Goal: Task Accomplishment & Management: Manage account settings

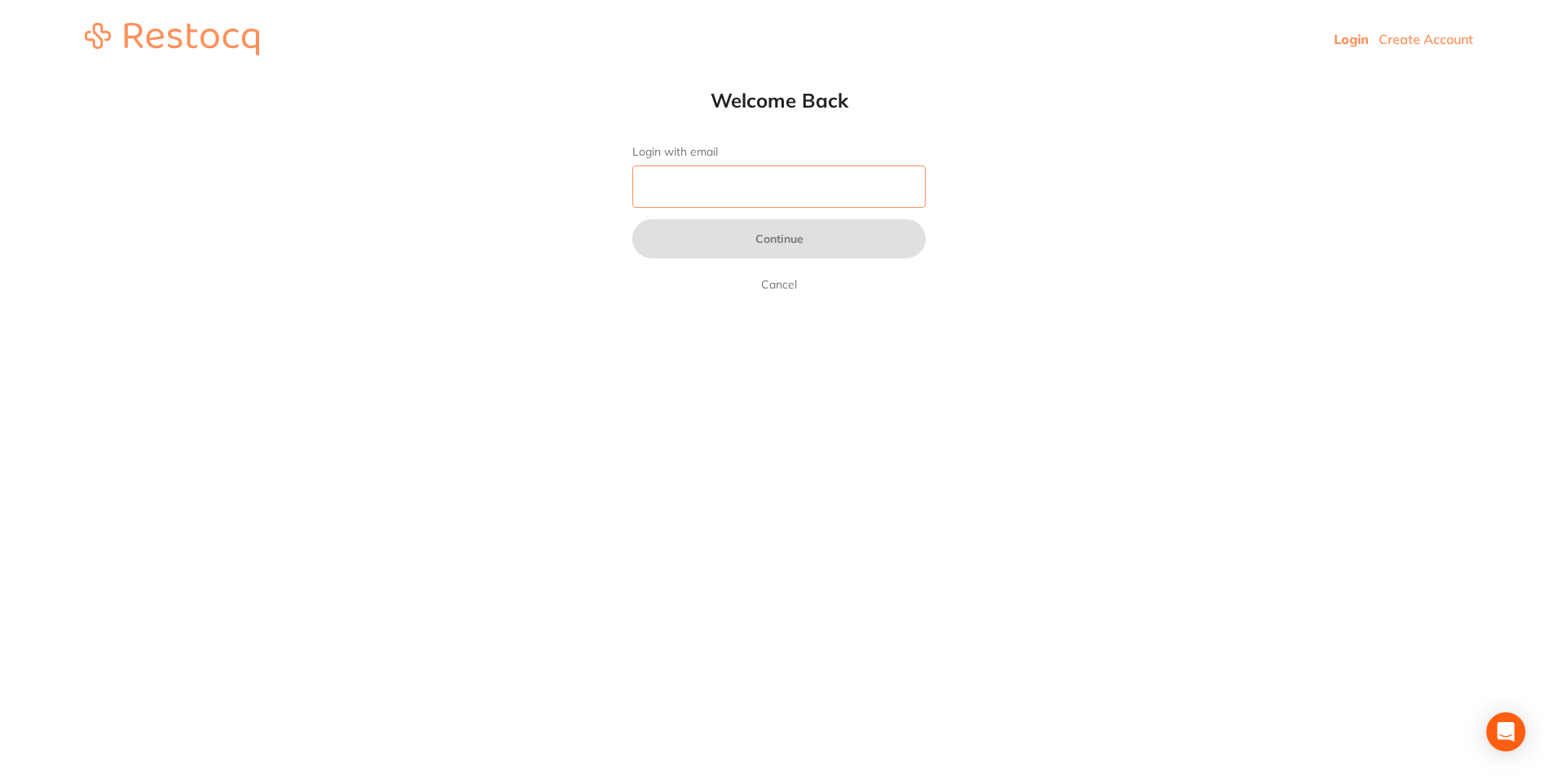
click at [670, 188] on input "Login with email" at bounding box center [778, 187] width 293 height 42
type input "[EMAIL_ADDRESS][DOMAIN_NAME]"
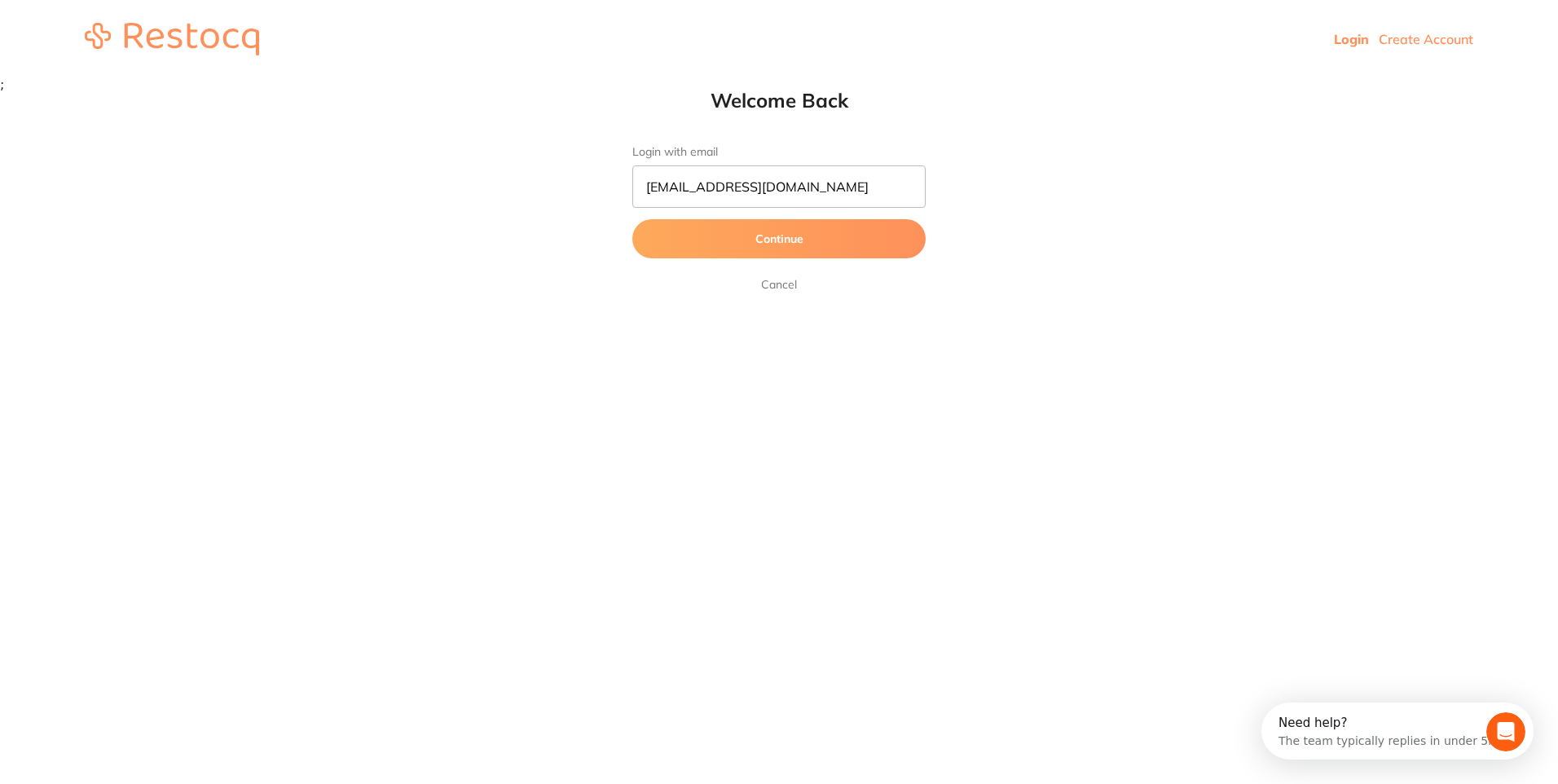
click at [694, 247] on button "Continue" at bounding box center [778, 239] width 293 height 39
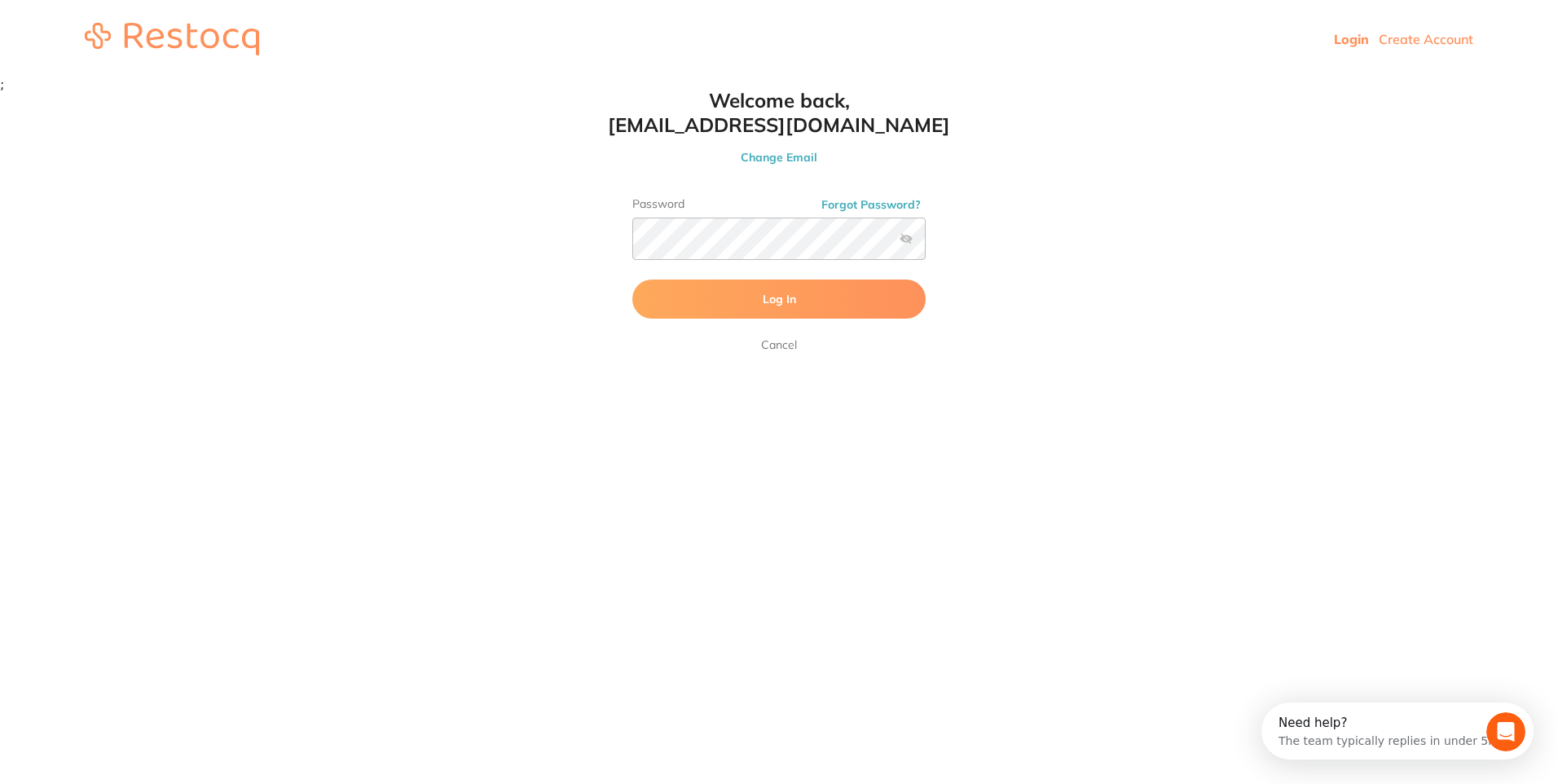
click at [684, 297] on button "Log In" at bounding box center [778, 299] width 293 height 39
